Goal: Task Accomplishment & Management: Manage account settings

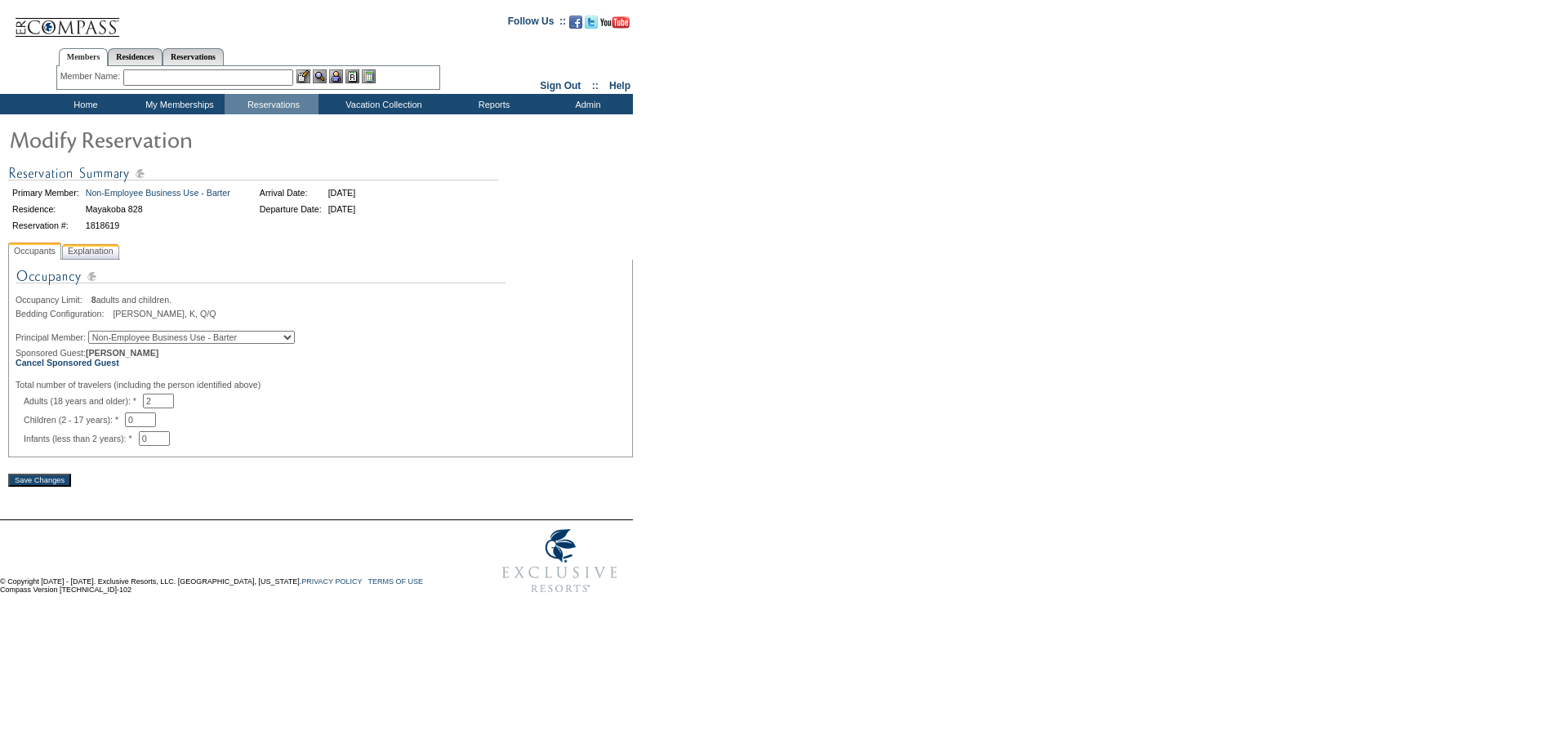
click at [98, 260] on span "Explanation" at bounding box center [91, 251] width 52 height 17
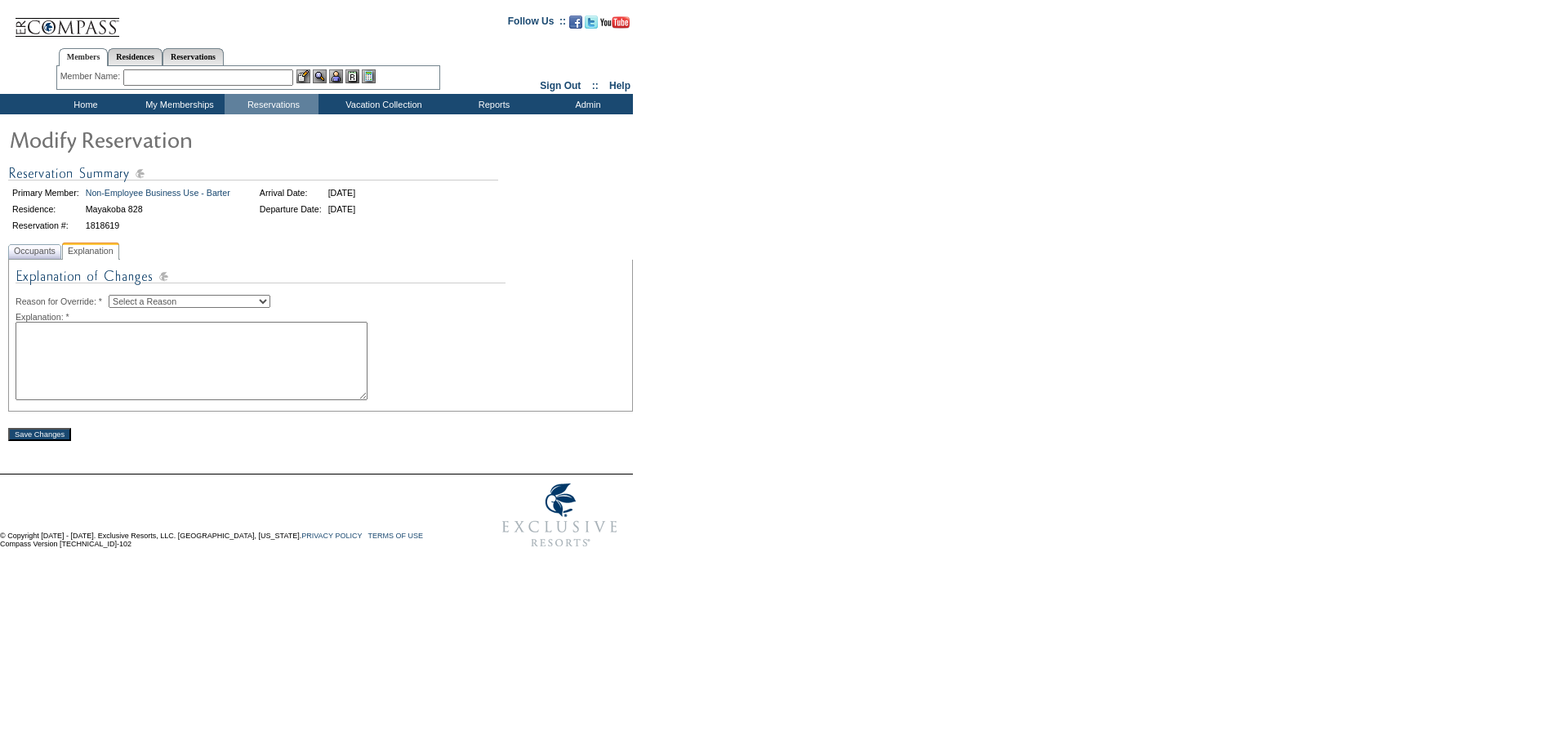
click at [122, 358] on textarea at bounding box center [192, 360] width 352 height 78
type textarea "Updating email/phone for [PERSON_NAME] - DH"
click at [270, 298] on select "Select a Reason Creating Continuous Stay Days Rebooked After Cancellation Editi…" at bounding box center [189, 301] width 162 height 13
click at [122, 297] on select "Select a Reason Creating Continuous Stay Days Rebooked After Cancellation Editi…" at bounding box center [189, 301] width 162 height 13
click at [157, 436] on div "Save Changes" at bounding box center [321, 426] width 625 height 29
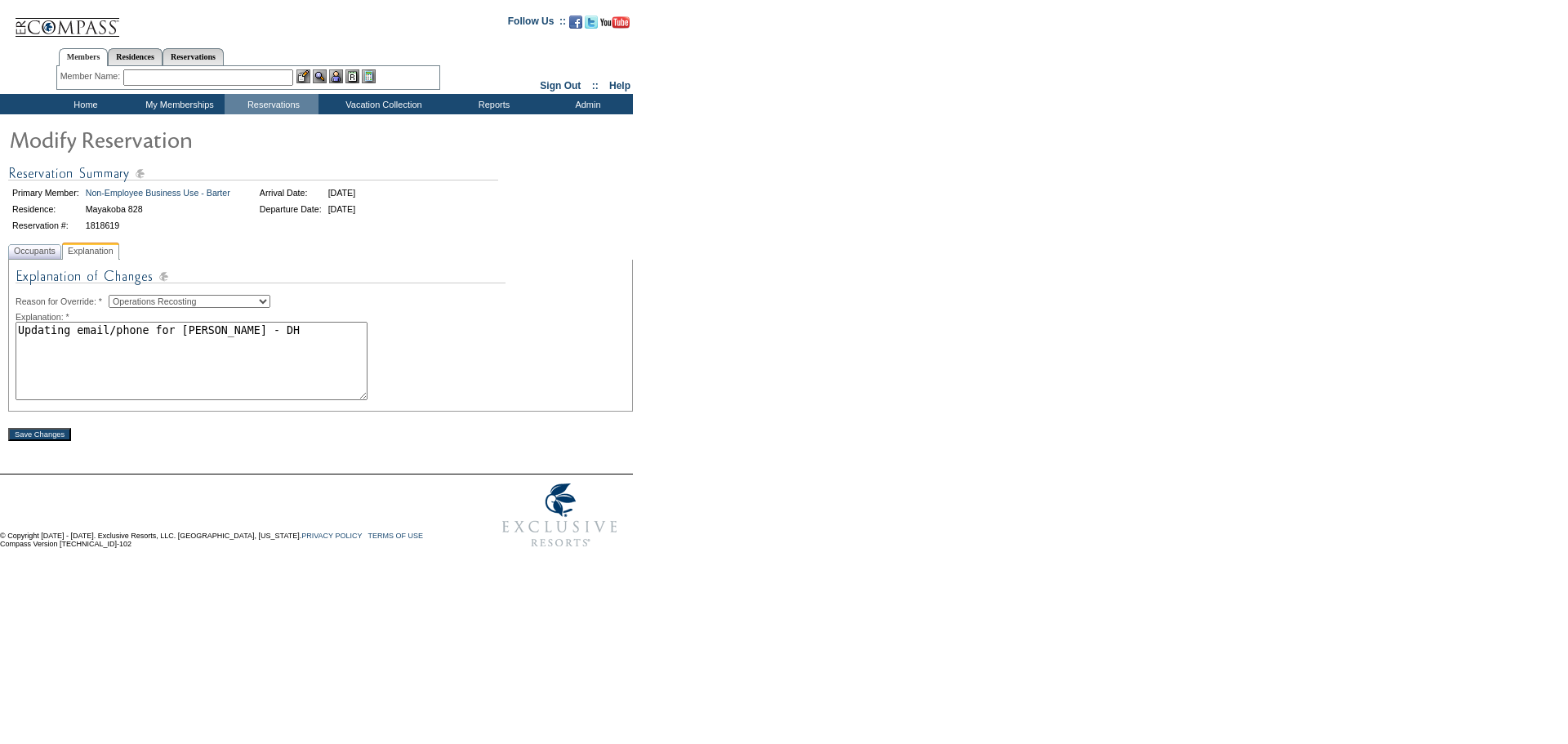
click at [172, 303] on select "Select a Reason Creating Continuous Stay Days Rebooked After Cancellation Editi…" at bounding box center [189, 301] width 162 height 13
select select "1045"
click at [122, 297] on select "Select a Reason Creating Continuous Stay Days Rebooked After Cancellation Editi…" at bounding box center [189, 301] width 162 height 13
click at [110, 430] on div "Save Changes" at bounding box center [321, 426] width 625 height 29
click at [52, 441] on input "Save Changes" at bounding box center [40, 434] width 63 height 13
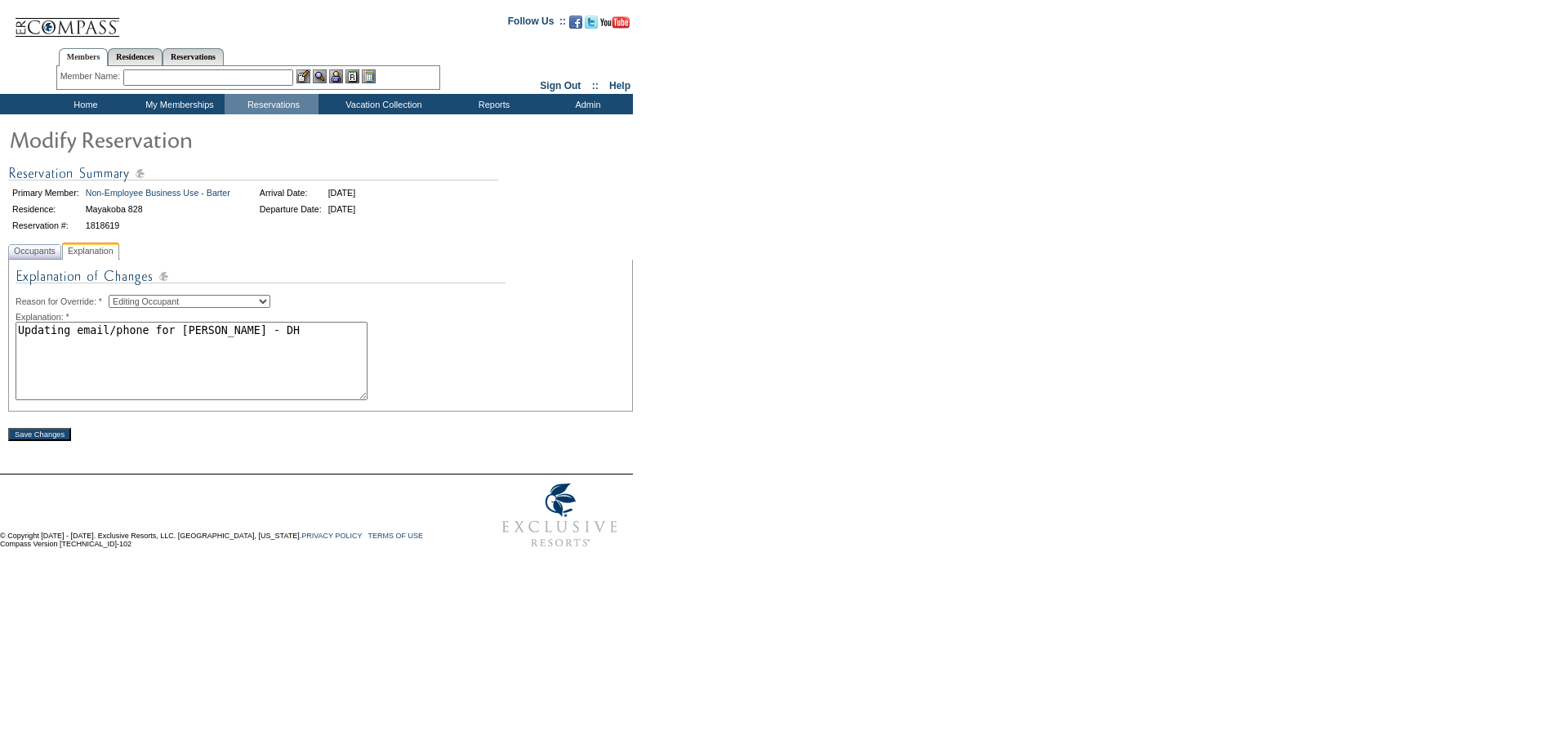
click at [715, 441] on form "Follow Us ::" at bounding box center [781, 280] width 1562 height 552
